Goal: Task Accomplishment & Management: Use online tool/utility

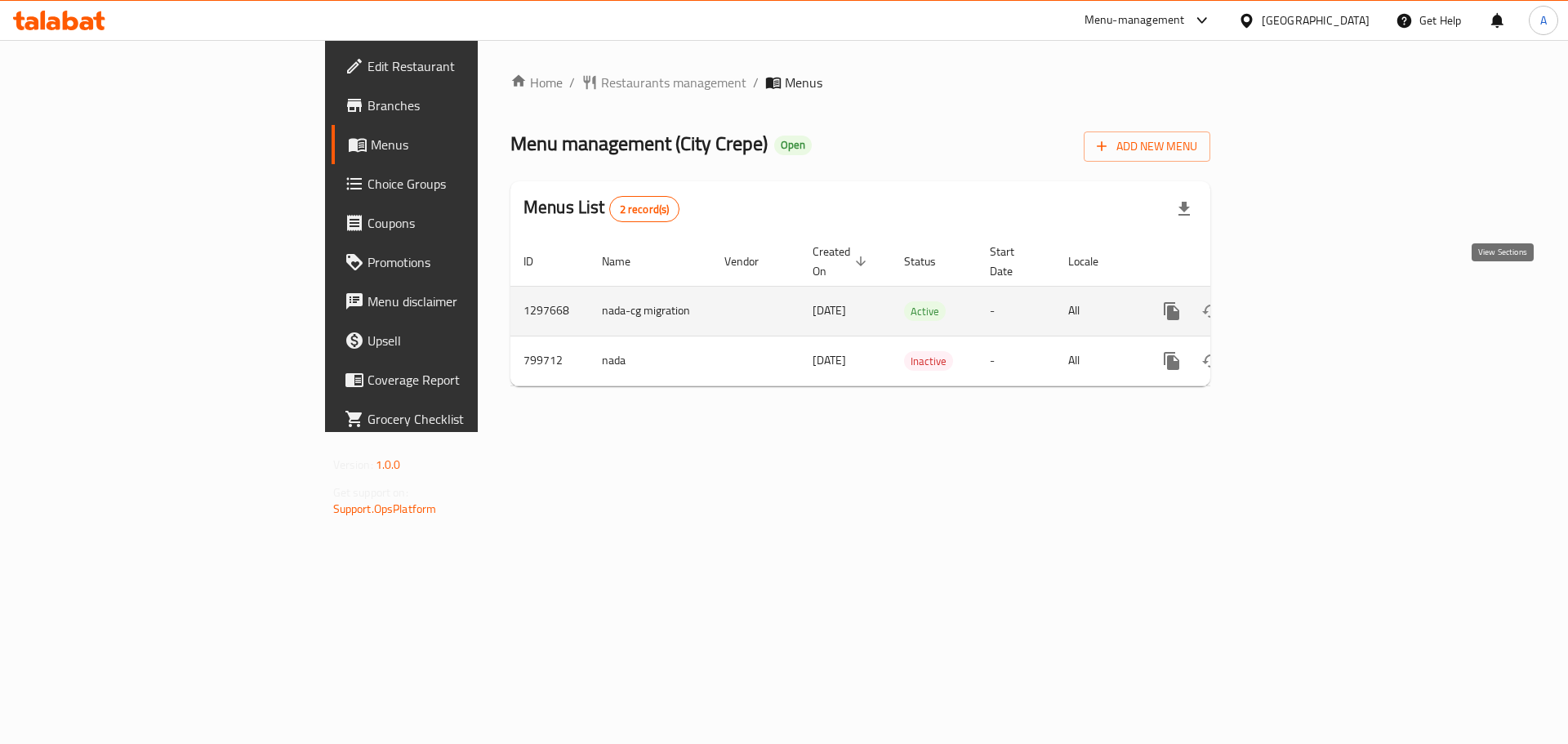
click at [1309, 303] on link "enhanced table" at bounding box center [1290, 312] width 39 height 39
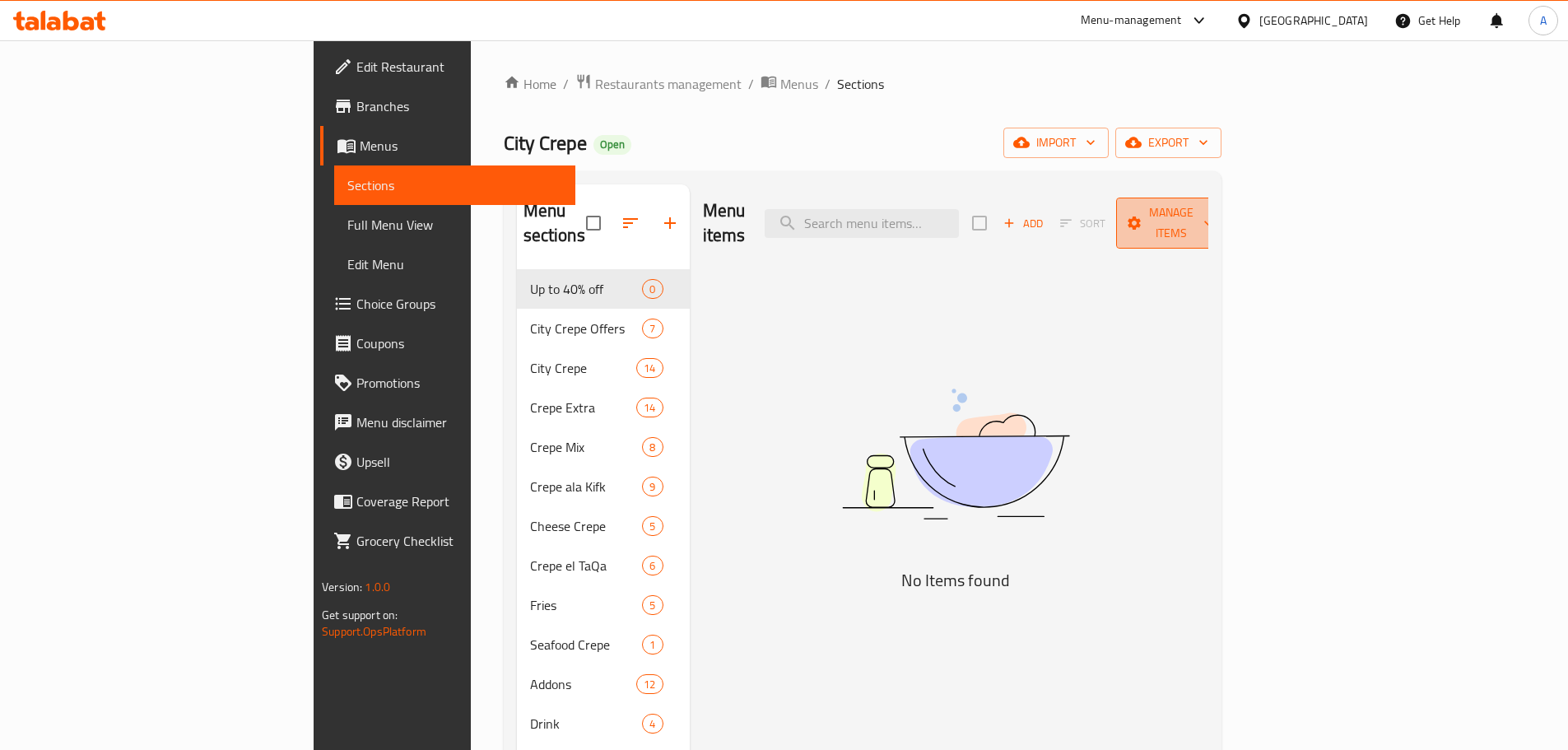
click at [1213, 206] on span "Manage items" at bounding box center [1171, 223] width 84 height 41
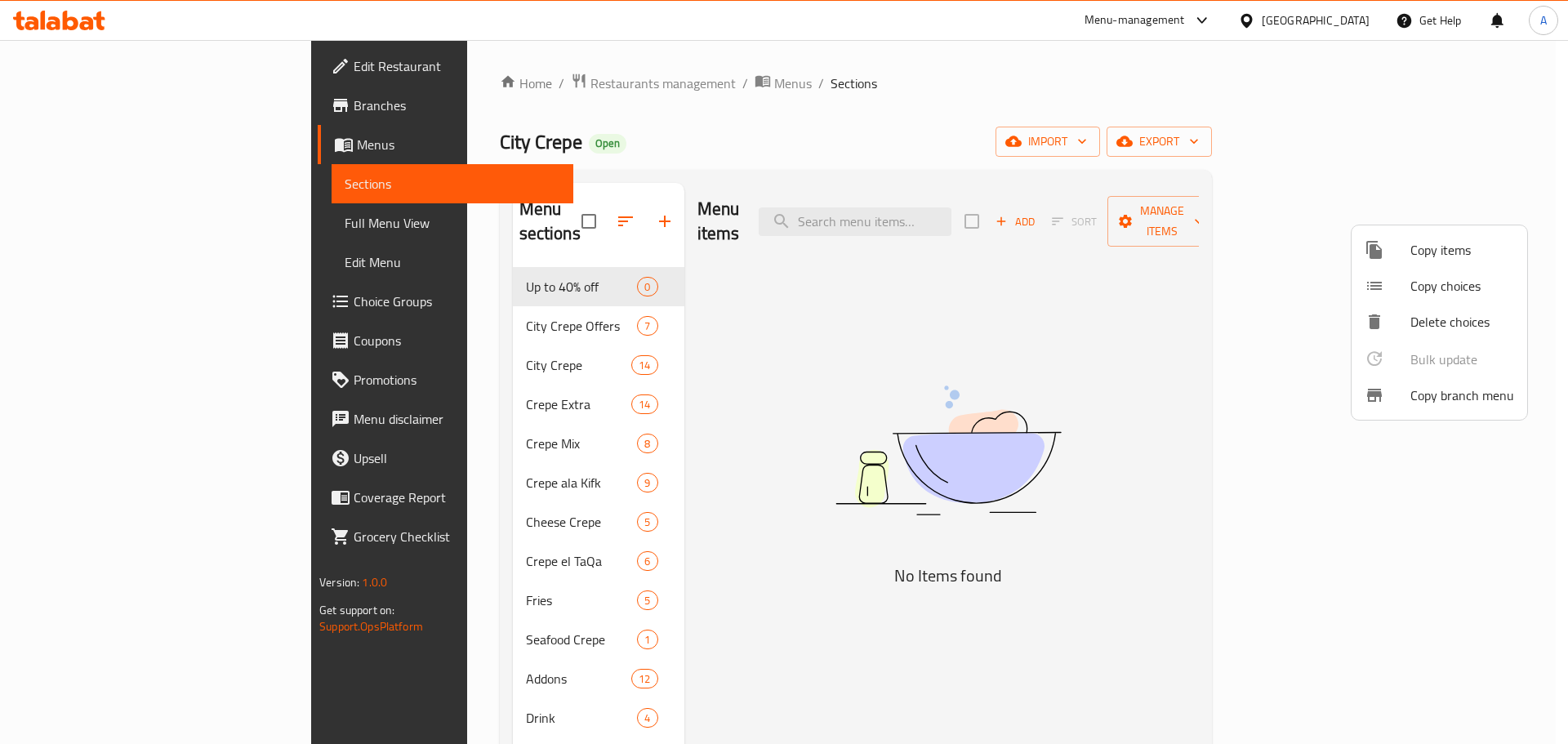
click at [1416, 404] on span "Copy branch menu" at bounding box center [1462, 396] width 104 height 20
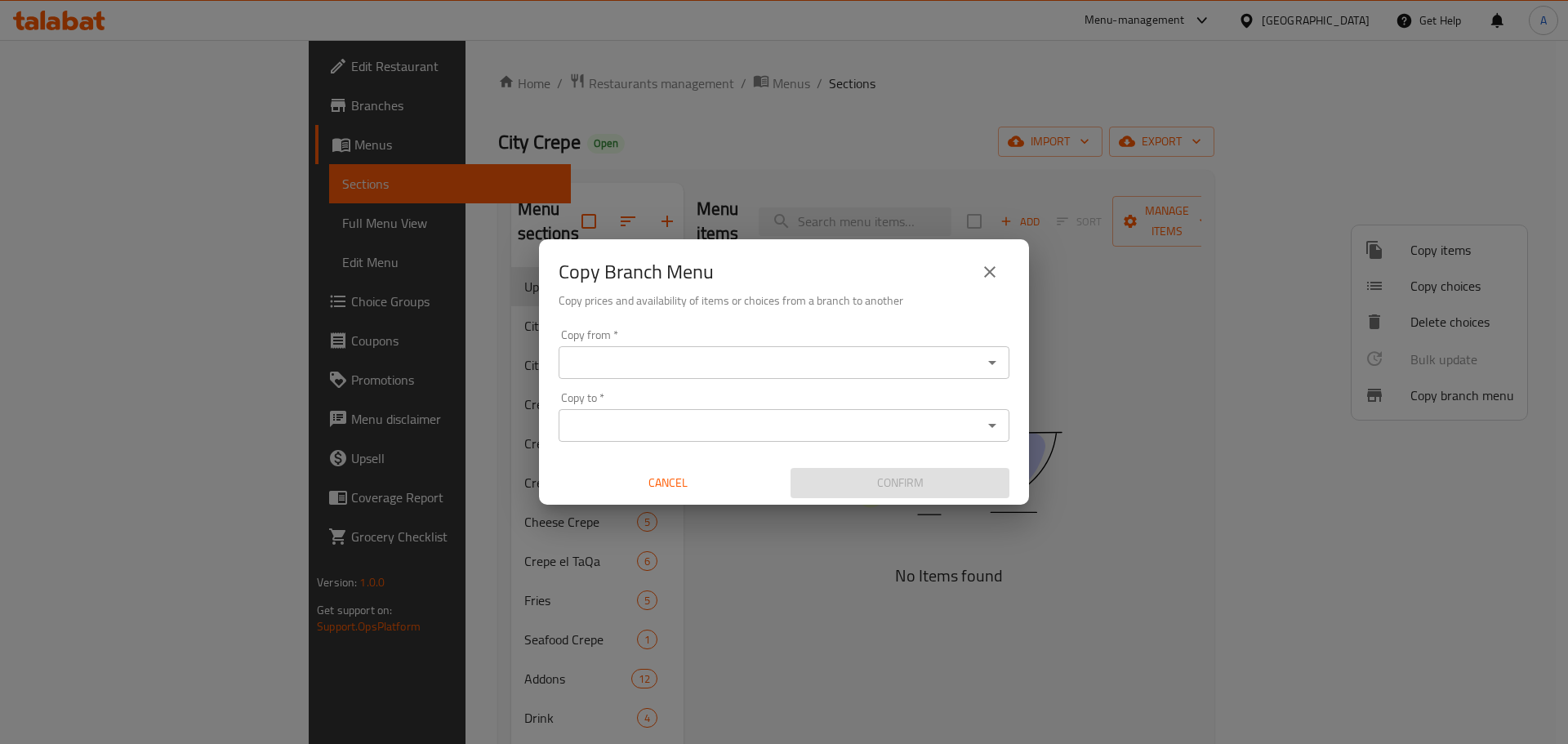
click at [984, 367] on icon "Open" at bounding box center [993, 363] width 20 height 20
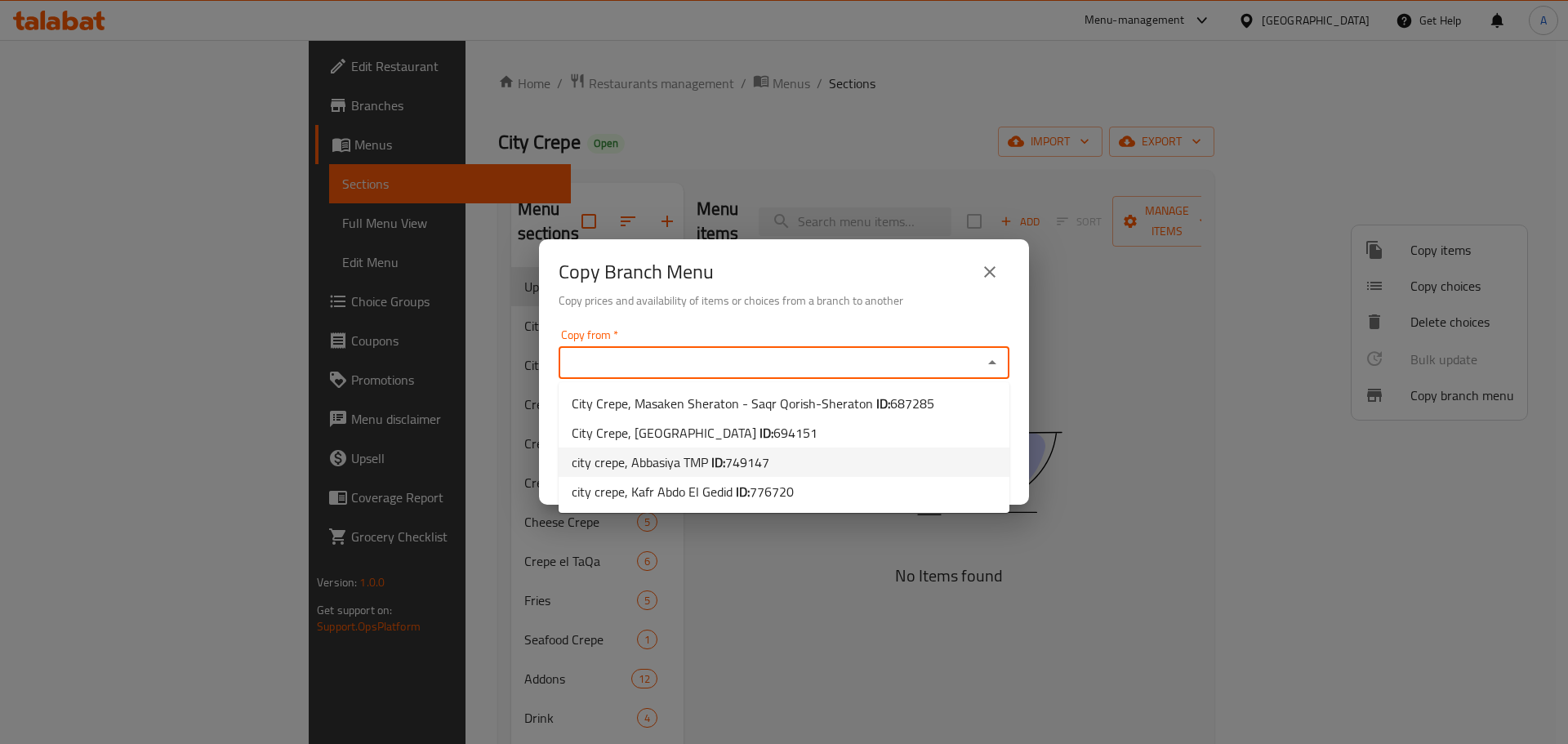
click at [743, 466] on span "749147" at bounding box center [747, 462] width 44 height 25
type input "city crepe, Abbasiya TMP"
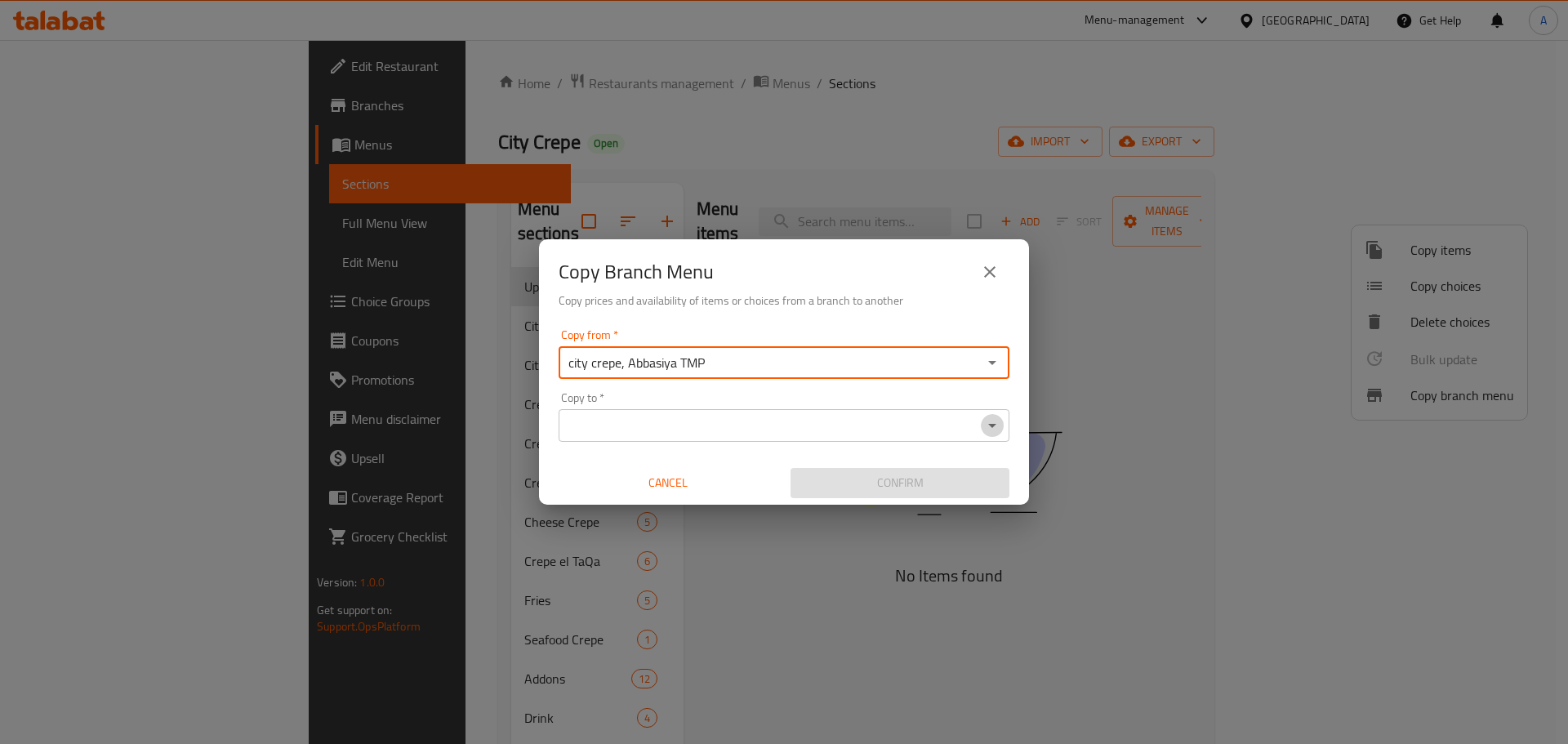
click at [990, 429] on icon "Open" at bounding box center [993, 425] width 20 height 20
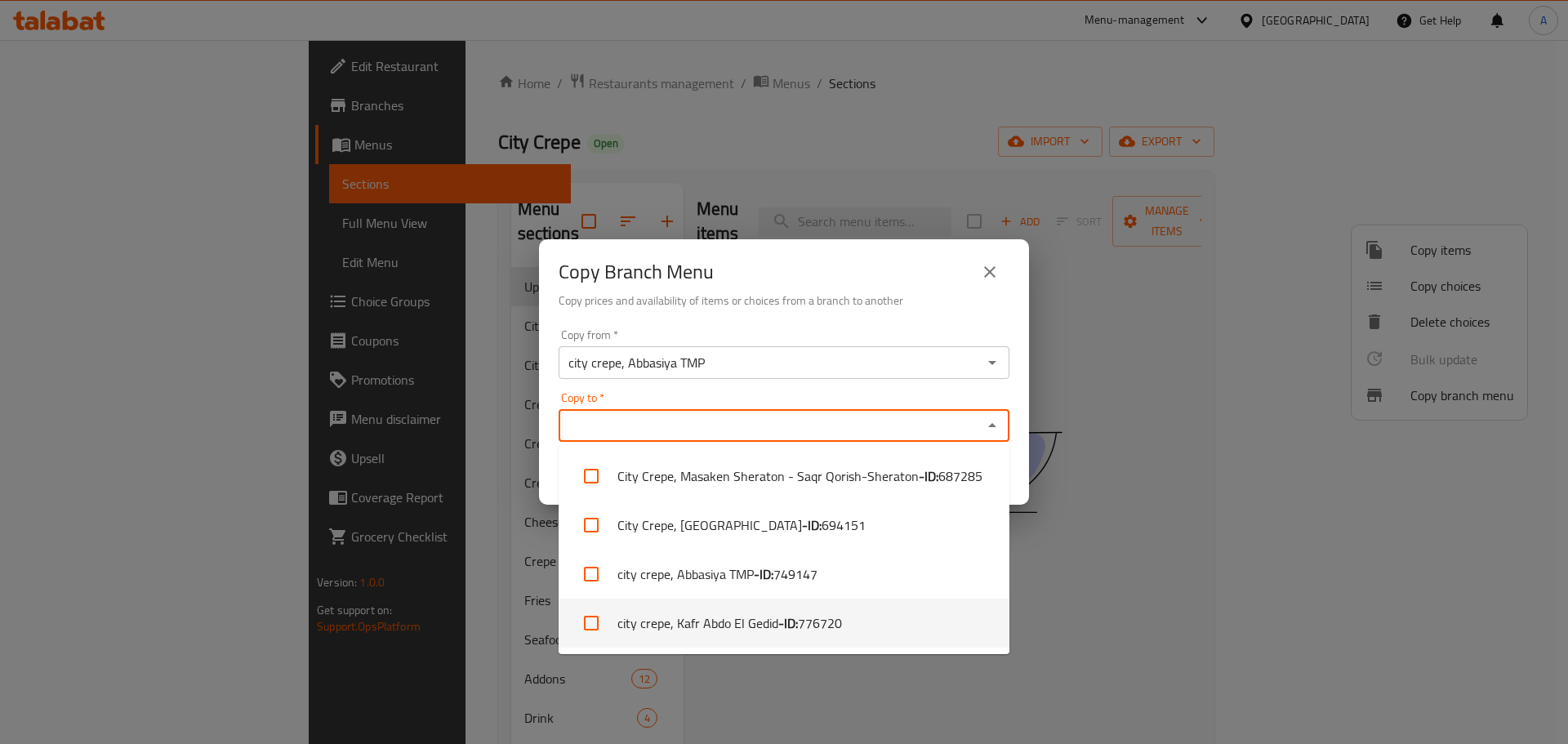
click at [790, 619] on b "- ID:" at bounding box center [788, 624] width 20 height 20
checkbox input "true"
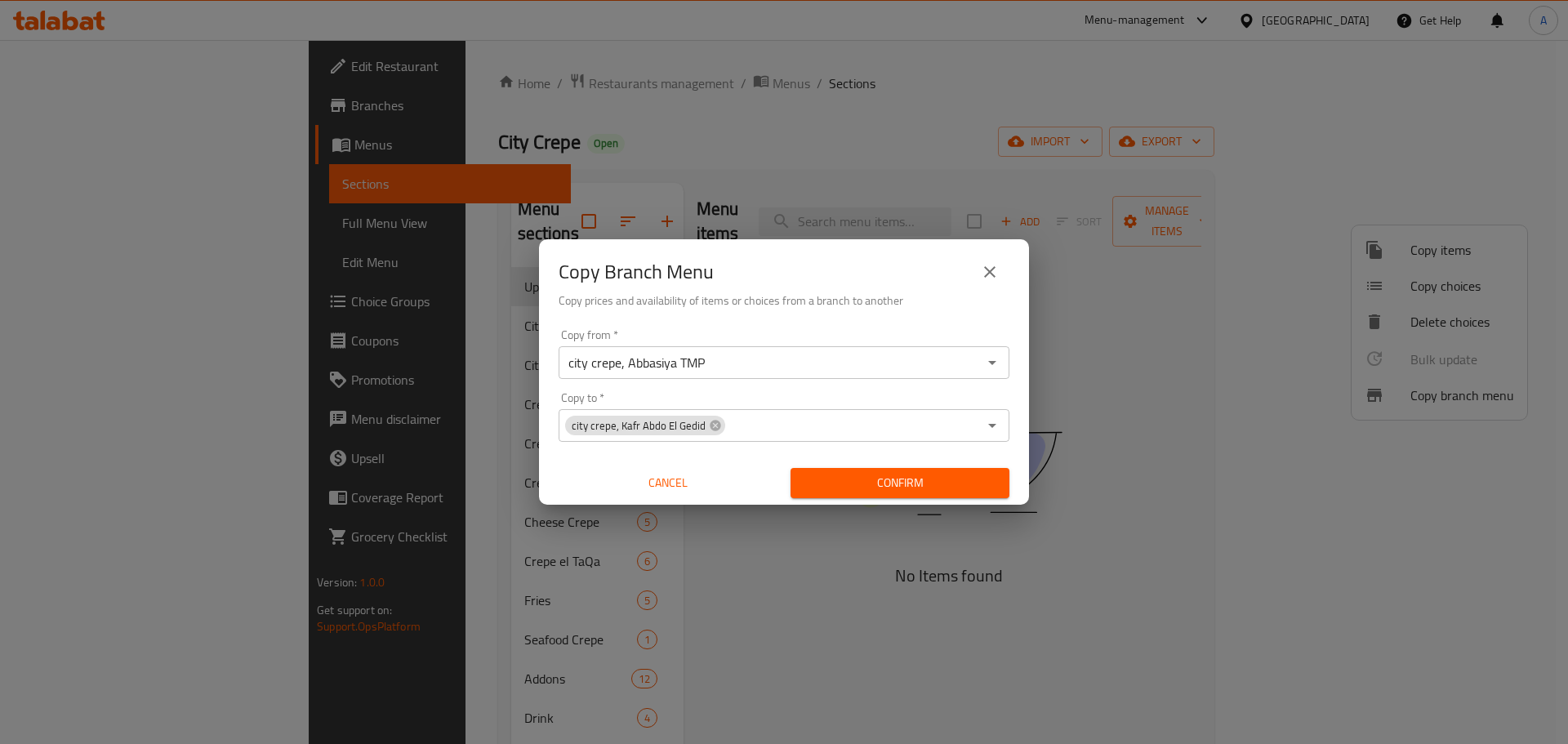
click at [1149, 569] on div "Copy Branch Menu Copy prices and availability of items or choices from a branch…" at bounding box center [784, 372] width 1568 height 744
click at [933, 476] on span "Confirm" at bounding box center [900, 483] width 192 height 21
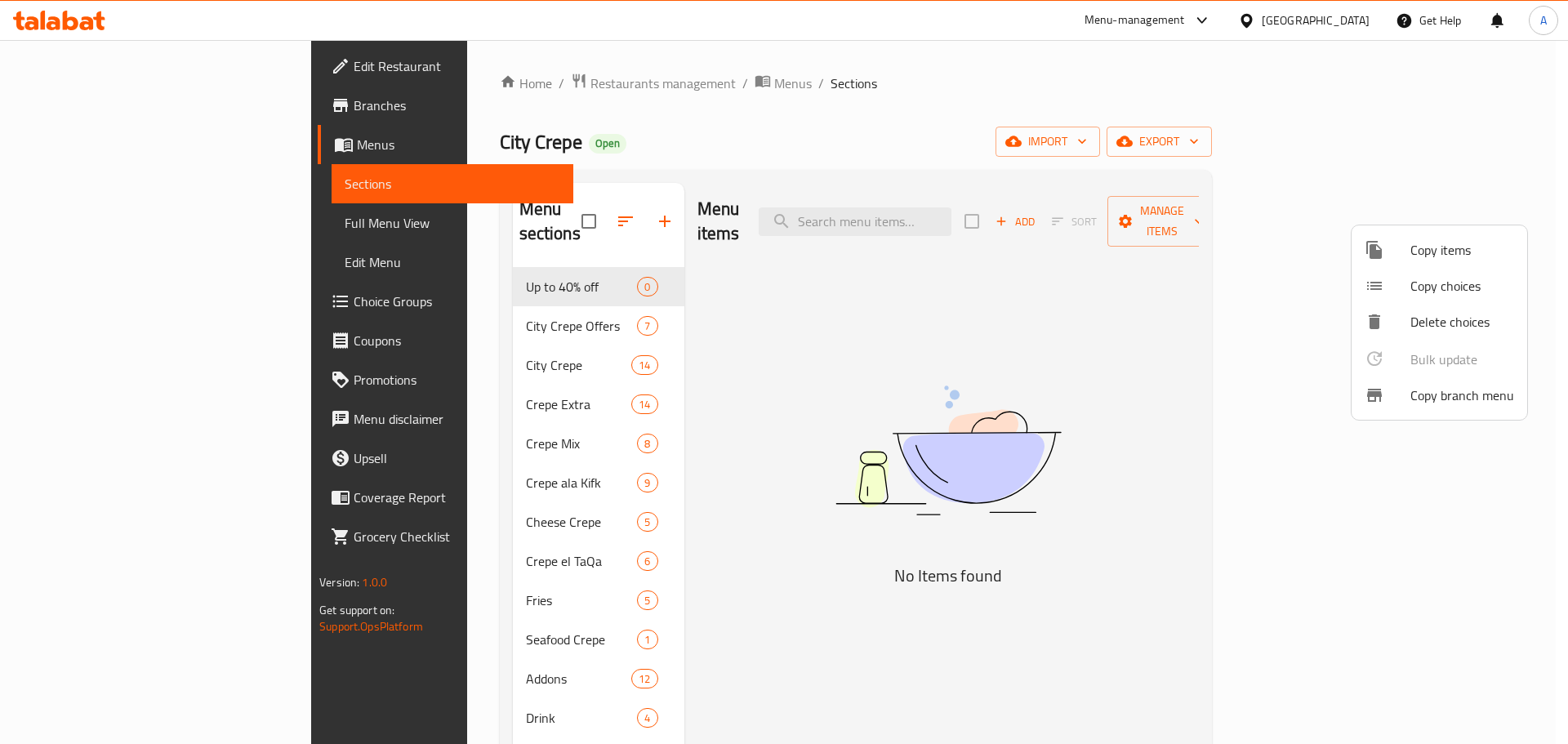
click at [45, 98] on div at bounding box center [784, 372] width 1568 height 744
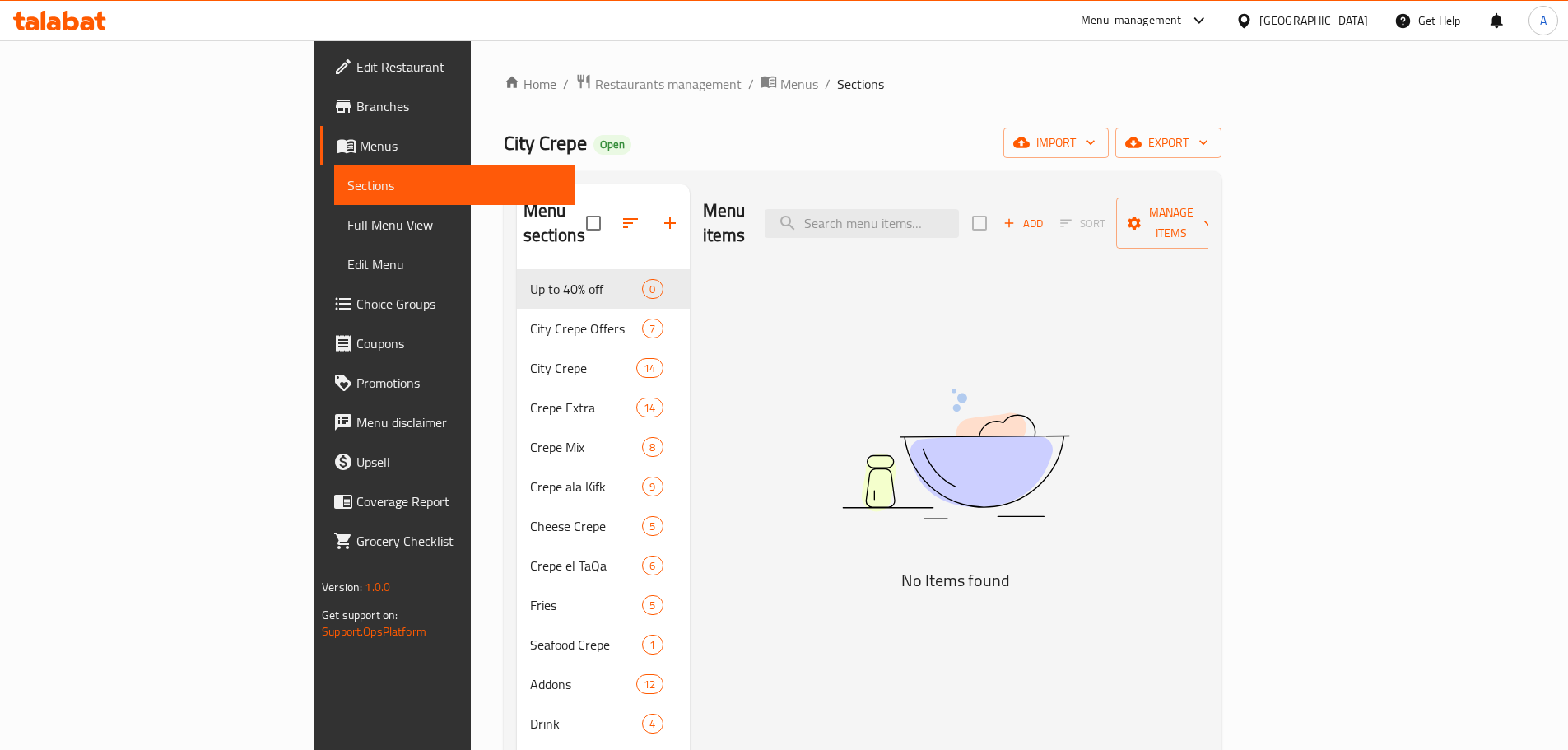
click at [356, 113] on span "Branches" at bounding box center [458, 106] width 206 height 20
